Goal: Task Accomplishment & Management: Manage account settings

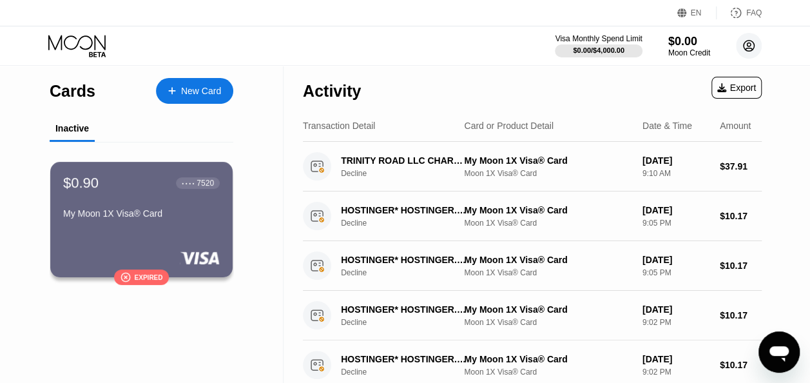
click at [754, 43] on circle at bounding box center [749, 46] width 26 height 26
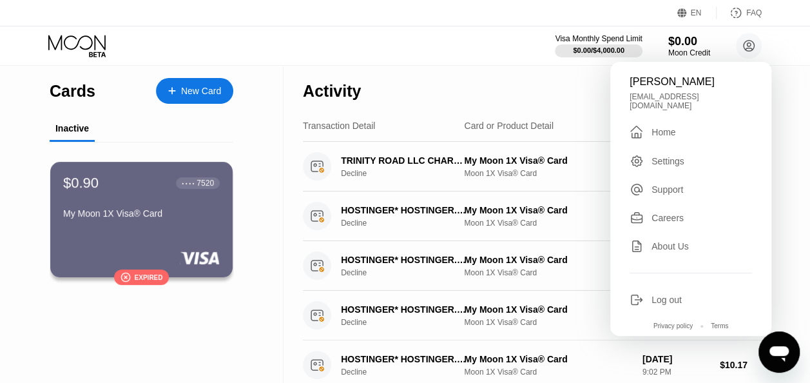
click at [669, 294] on div "Log out" at bounding box center [666, 299] width 30 height 10
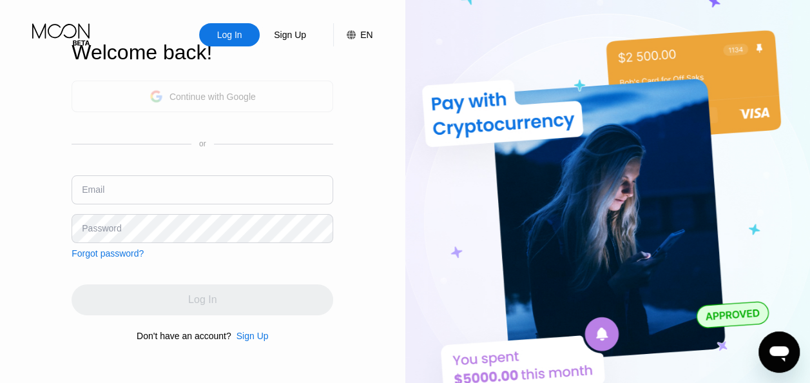
click at [251, 91] on div "Continue with Google" at bounding box center [212, 96] width 86 height 10
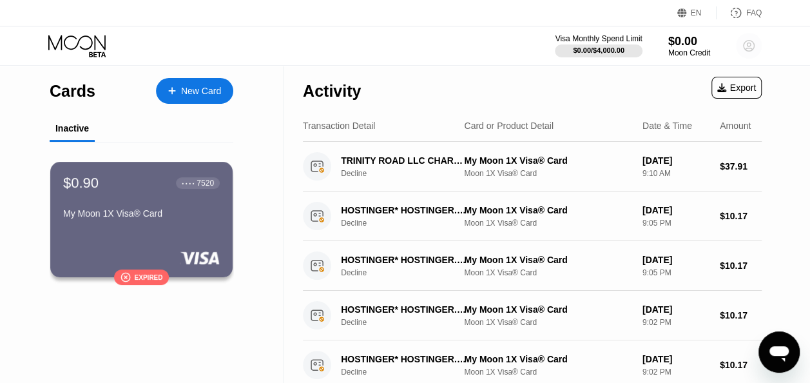
click at [751, 44] on circle at bounding box center [749, 46] width 26 height 26
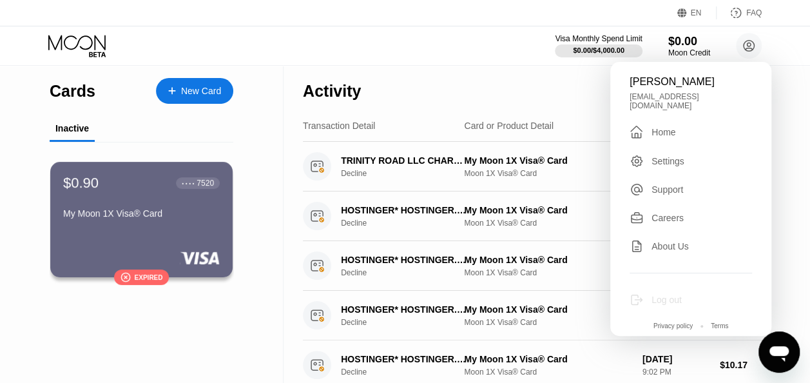
click at [662, 294] on div "Log out" at bounding box center [666, 299] width 30 height 10
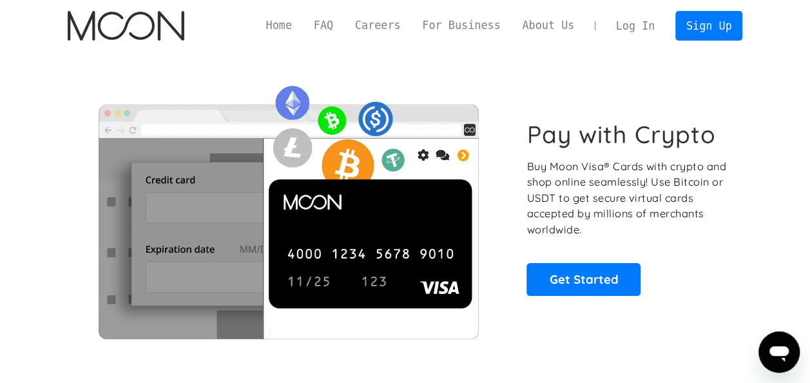
click at [646, 26] on link "Log In" at bounding box center [635, 26] width 61 height 28
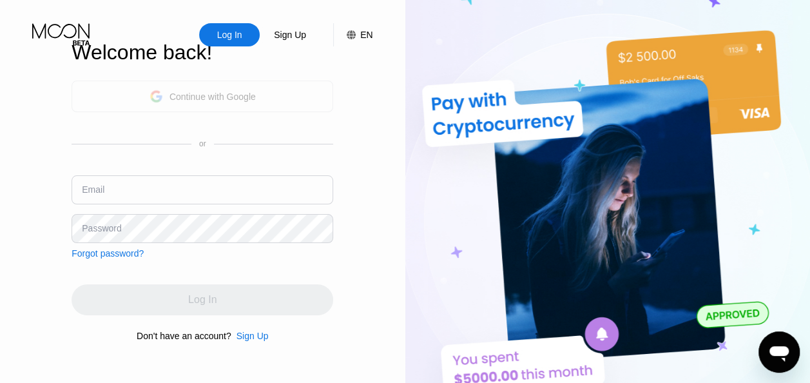
click at [254, 100] on div "Continue with Google" at bounding box center [212, 96] width 86 height 10
